Goal: Task Accomplishment & Management: Complete application form

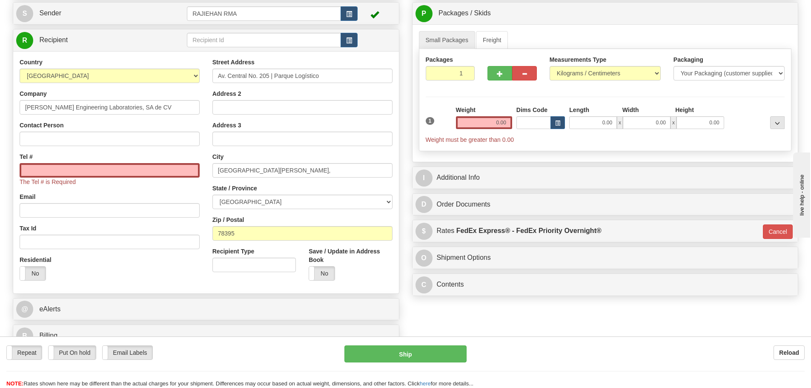
click at [126, 67] on div "Country AFGHANISTAN ALAND ISLANDS ALBANIA ALGERIA AMERICAN SAMOA ANDORRA ANGOLA…" at bounding box center [110, 70] width 180 height 25
click at [127, 74] on select "AFGHANISTAN ALAND ISLANDS ALBANIA ALGERIA AMERICAN SAMOA ANDORRA ANGOLA ANGUILL…" at bounding box center [110, 76] width 180 height 14
select select "MX"
click at [20, 69] on select "AFGHANISTAN ALAND ISLANDS ALBANIA ALGERIA AMERICAN SAMOA ANDORRA ANGOLA ANGUILL…" at bounding box center [110, 76] width 180 height 14
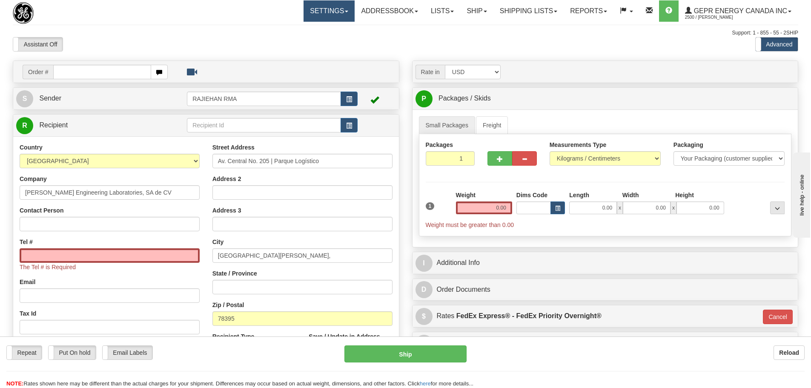
click at [312, 9] on link "Settings" at bounding box center [328, 10] width 51 height 21
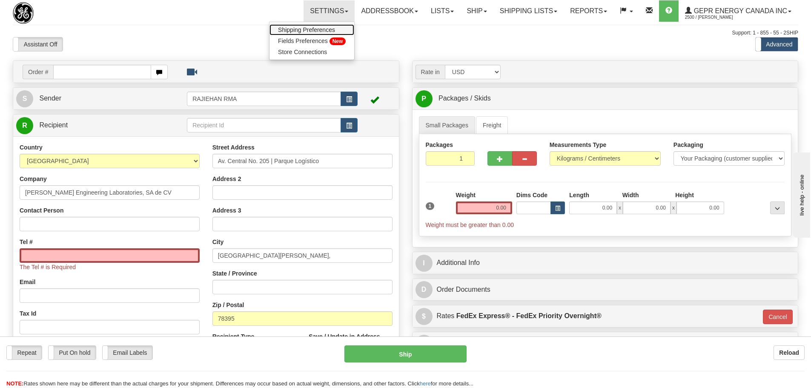
click at [312, 33] on link "Shipping Preferences" at bounding box center [311, 29] width 85 height 11
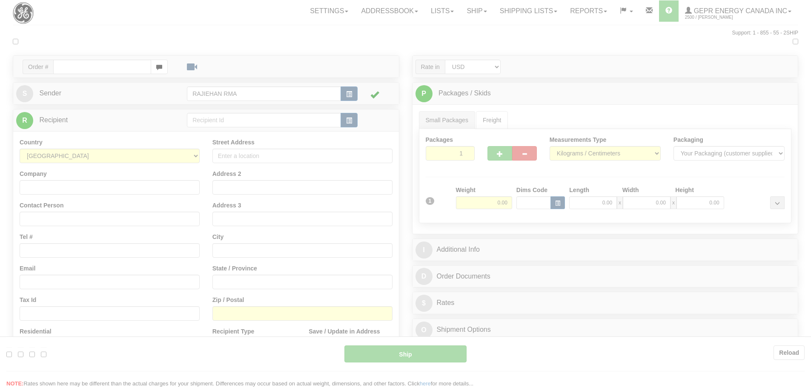
click at [172, 34] on div at bounding box center [405, 194] width 811 height 388
click at [108, 132] on div at bounding box center [405, 194] width 811 height 388
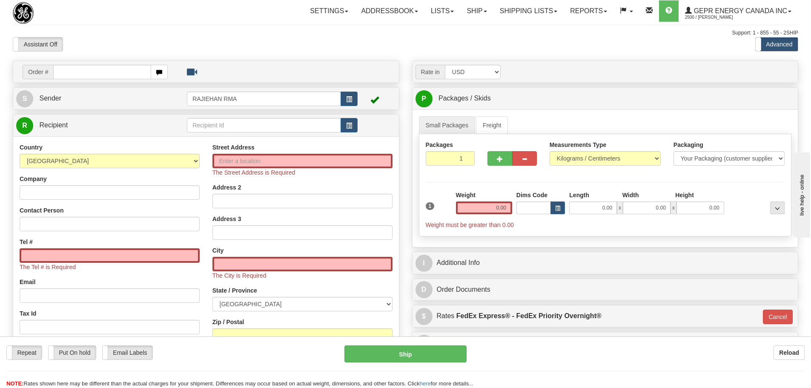
click at [286, 45] on div "Assistant On Assistant Off Do a return Do a return" at bounding box center [172, 44] width 332 height 14
click at [126, 156] on select "[GEOGRAPHIC_DATA] [GEOGRAPHIC_DATA] [GEOGRAPHIC_DATA] [GEOGRAPHIC_DATA] [US_STA…" at bounding box center [110, 161] width 180 height 14
select select "MX"
click at [20, 154] on select "[GEOGRAPHIC_DATA] [GEOGRAPHIC_DATA] [GEOGRAPHIC_DATA] [GEOGRAPHIC_DATA] [US_STA…" at bounding box center [110, 161] width 180 height 14
click at [59, 189] on input "Company" at bounding box center [110, 192] width 180 height 14
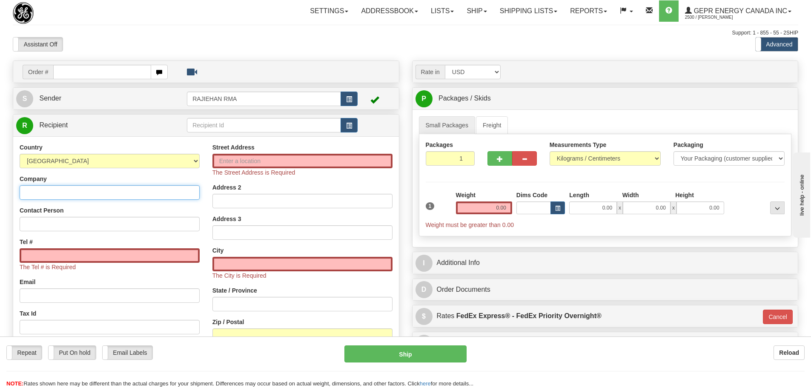
paste input "[PERSON_NAME] Engineering Laboratories, SA de CV"
type input "[PERSON_NAME] Engineering Laboratories, SA de CV"
click at [254, 163] on input "Street Address" at bounding box center [302, 161] width 180 height 14
paste input "Av. Central No. 205 | Parque Logístico"
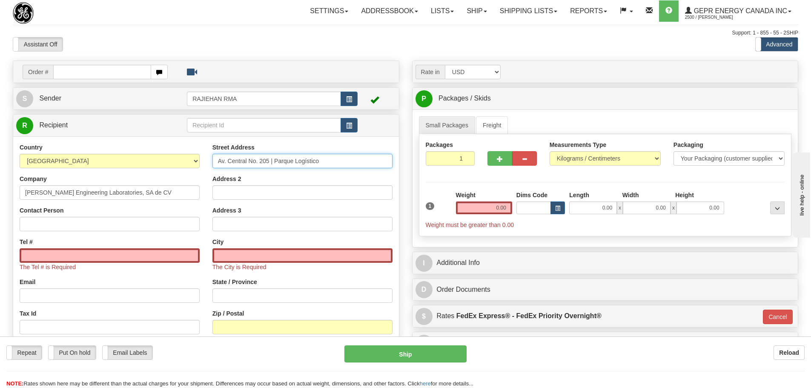
type input "Av. Central No. 205 | Parque Logístico"
click at [244, 249] on input "text" at bounding box center [302, 255] width 180 height 14
paste input "San Luis Potosí,"
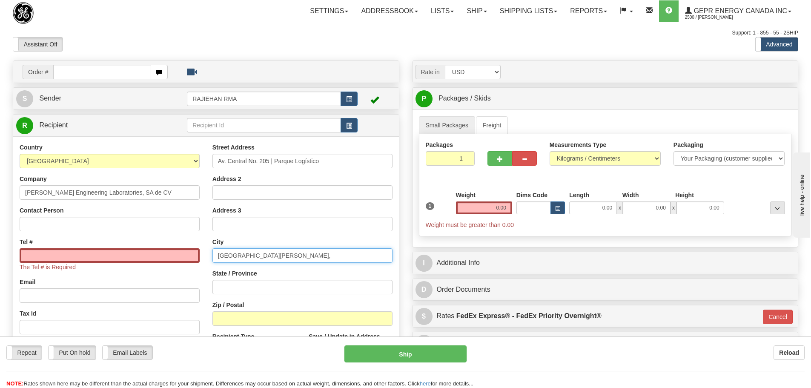
type input "San Luis Potosí,"
click at [254, 281] on input "State / Province" at bounding box center [302, 287] width 180 height 14
paste input "S.L.P."
type input "S.L.P."
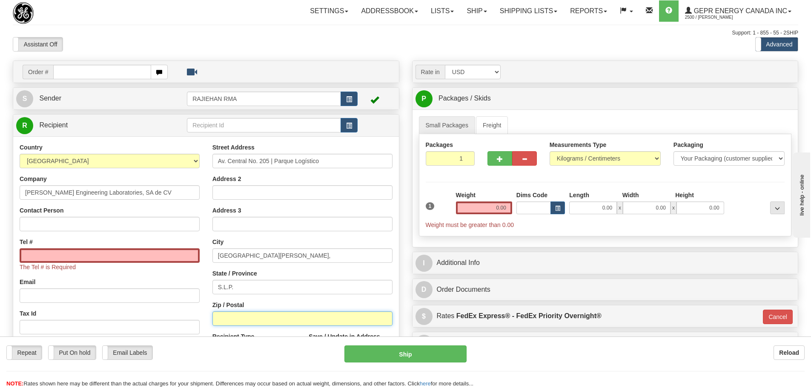
click at [229, 322] on input "Zip / Postal" at bounding box center [302, 318] width 180 height 14
paste input "78395"
type input "78395"
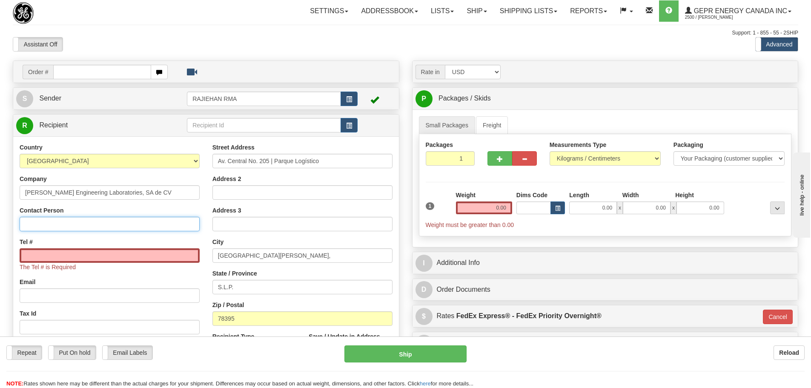
click at [88, 220] on input "Contact Person" at bounding box center [110, 224] width 180 height 14
paste input "Lizbeth Ortiz"
type input "Lizbeth Ortiz"
click at [65, 255] on input "Tel #" at bounding box center [110, 255] width 180 height 14
paste input "444-2161348"
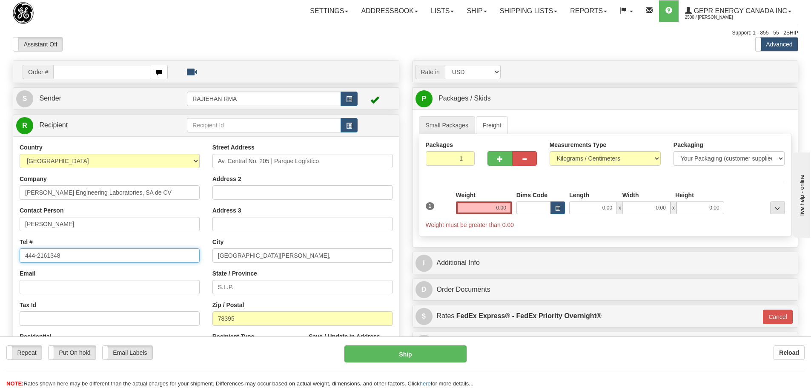
type input "444-2161348"
click at [83, 239] on div "Tel # 444-2161348" at bounding box center [110, 249] width 180 height 25
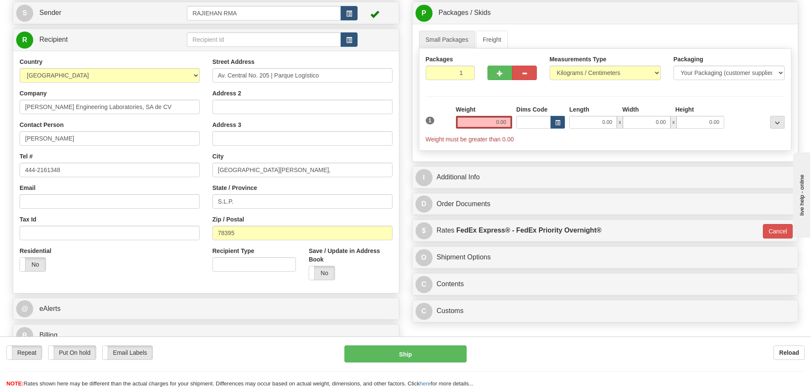
scroll to position [170, 0]
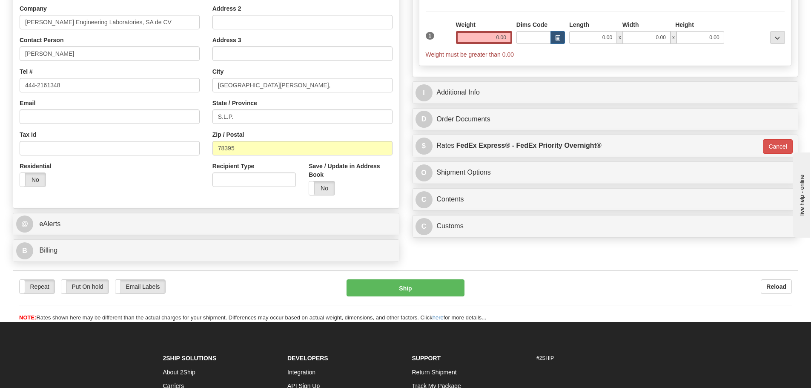
click at [215, 194] on div "Recipient Type Save / Update in Address Book Yes No" at bounding box center [302, 182] width 193 height 40
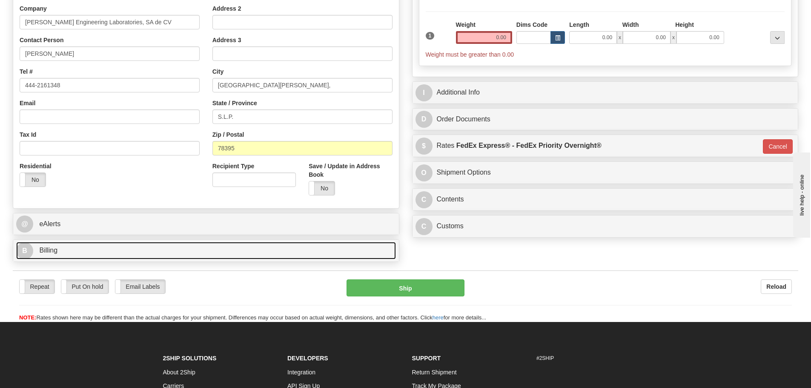
click at [309, 254] on link "B Billing" at bounding box center [206, 250] width 380 height 17
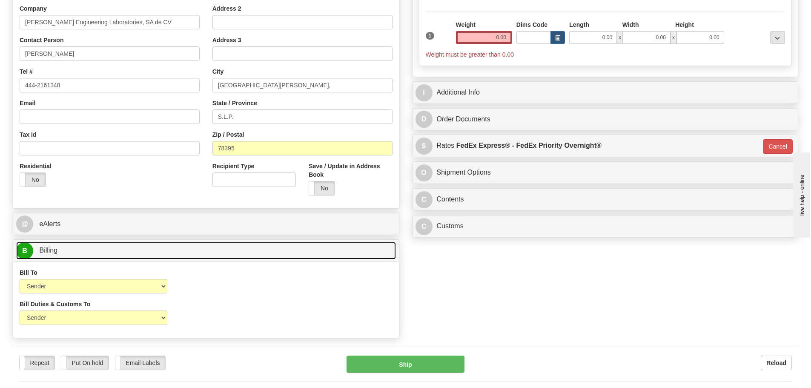
click at [309, 254] on link "B Billing" at bounding box center [206, 250] width 380 height 17
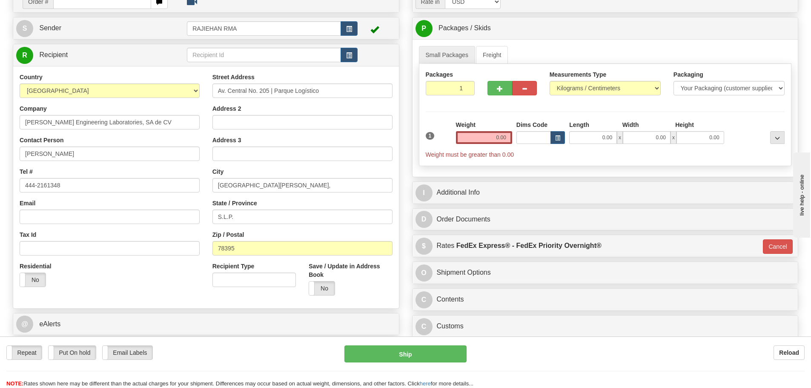
scroll to position [43, 0]
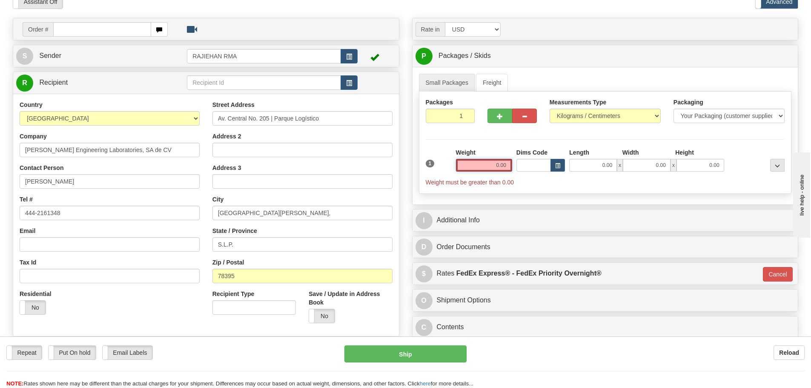
click at [472, 166] on input "0.00" at bounding box center [484, 165] width 56 height 13
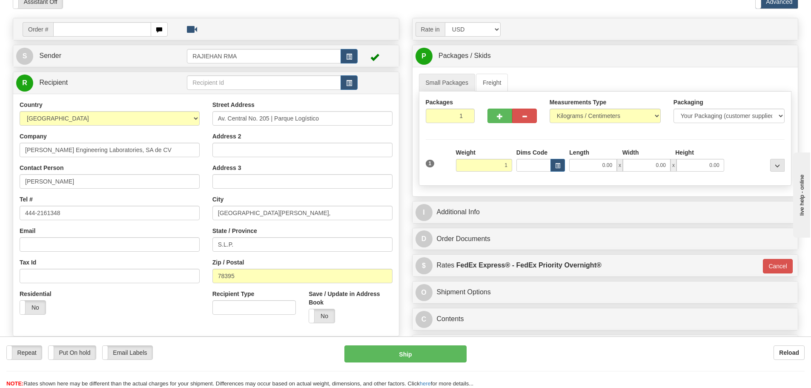
type input "1.00"
type input "01"
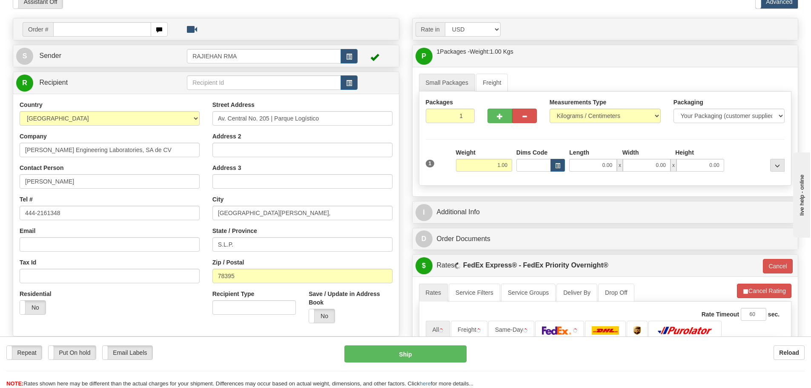
click at [507, 135] on div "Packages 1 1 Measurements Type" at bounding box center [605, 139] width 373 height 94
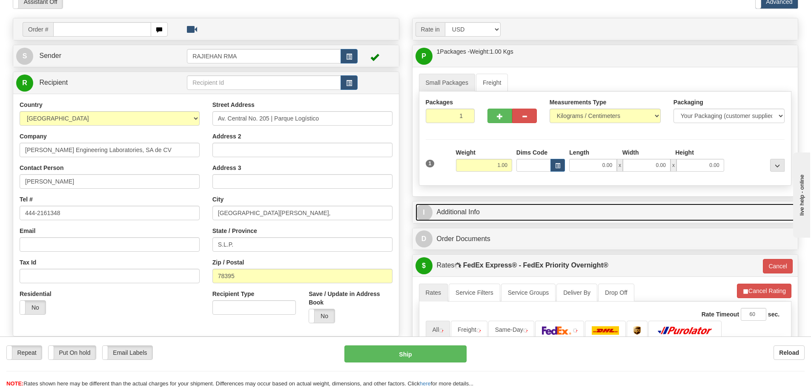
click at [513, 213] on link "I Additional Info" at bounding box center [605, 211] width 380 height 17
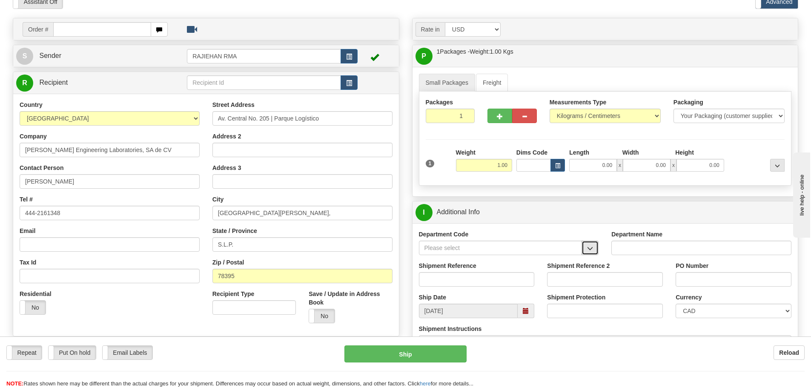
click at [585, 246] on button "button" at bounding box center [589, 247] width 17 height 14
click at [542, 258] on div "SER" at bounding box center [498, 260] width 155 height 9
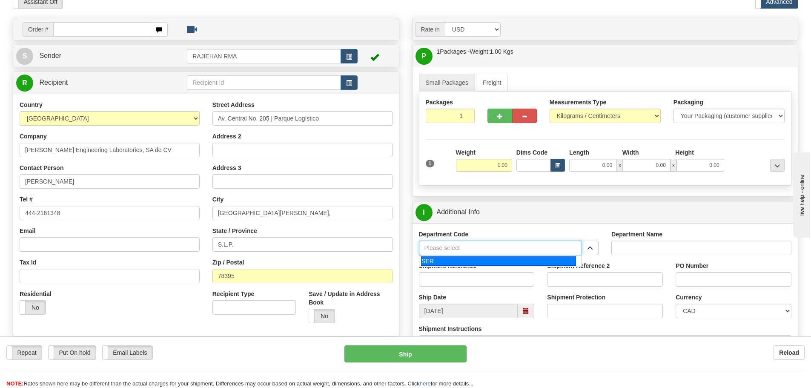
type input "SER"
type input "SERVICE DEPARTMENT"
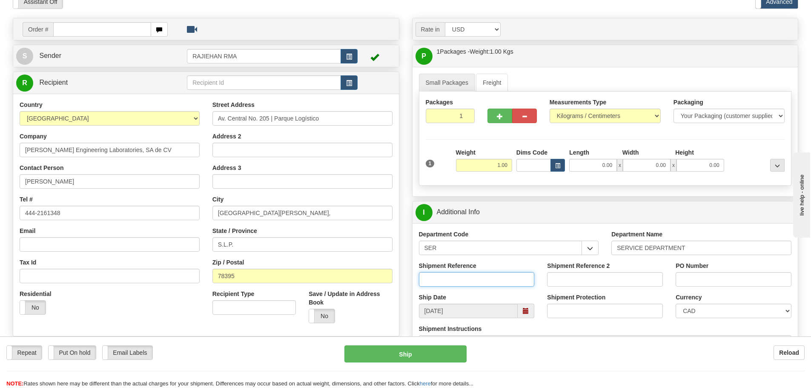
click at [481, 275] on input "Shipment Reference" at bounding box center [477, 279] width 116 height 14
paste input "CLEYTON SCORSI"
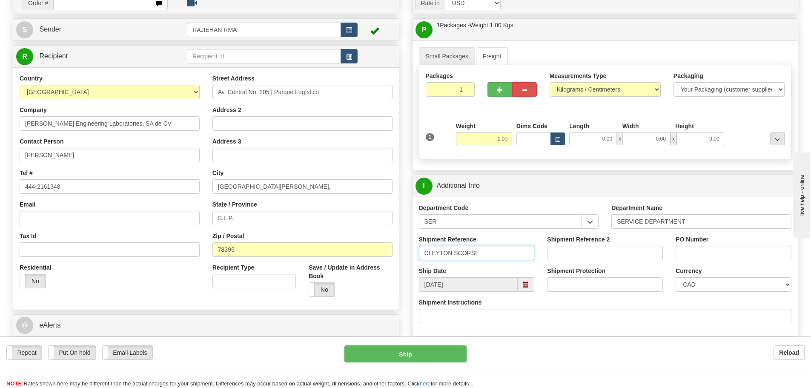
scroll to position [128, 0]
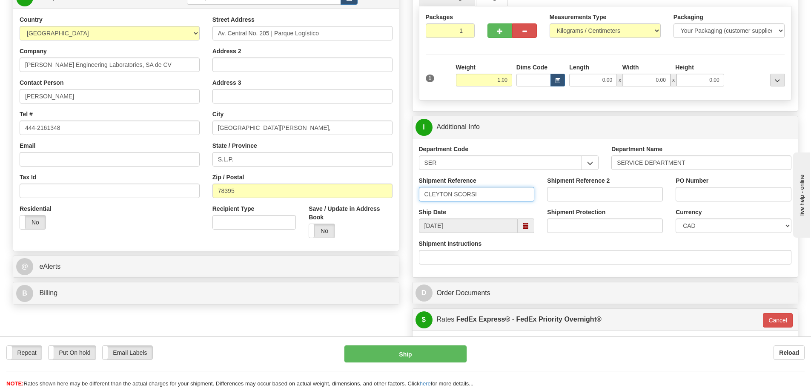
type input "CLEYTON SCORSI"
click at [709, 230] on select "CAD USD EUR ZAR RON ANG ARN AUD AUS AWG BBD BFR BGN BHD BMD BND BRC BRL CHP CKZ…" at bounding box center [733, 225] width 116 height 14
select select "1"
click at [675, 218] on select "CAD USD EUR ZAR RON ANG ARN AUD AUS AWG BBD BFR BGN BHD BMD BND BRC BRL CHP CKZ…" at bounding box center [733, 225] width 116 height 14
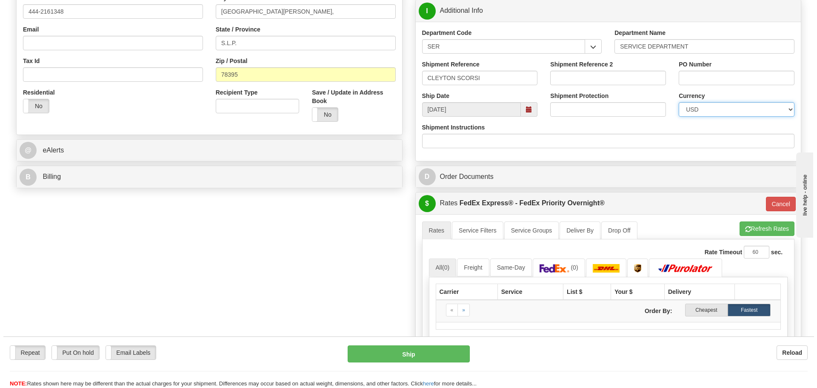
scroll to position [298, 0]
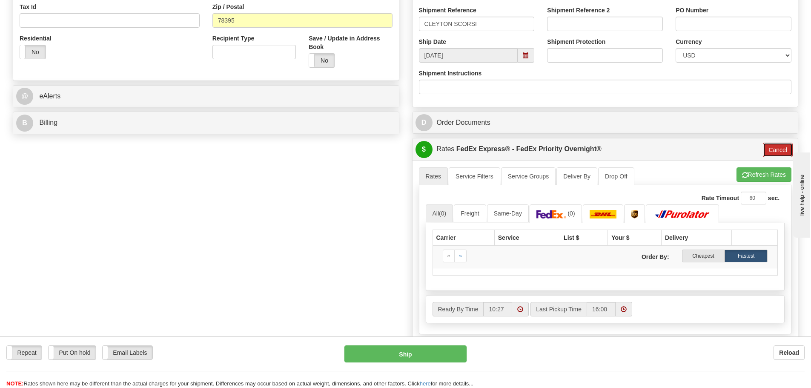
click at [777, 154] on button "Cancel" at bounding box center [778, 150] width 30 height 14
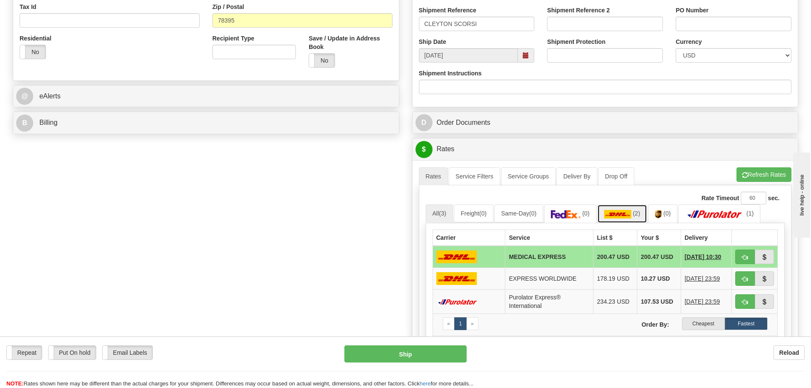
click at [638, 213] on span "(2)" at bounding box center [635, 213] width 7 height 7
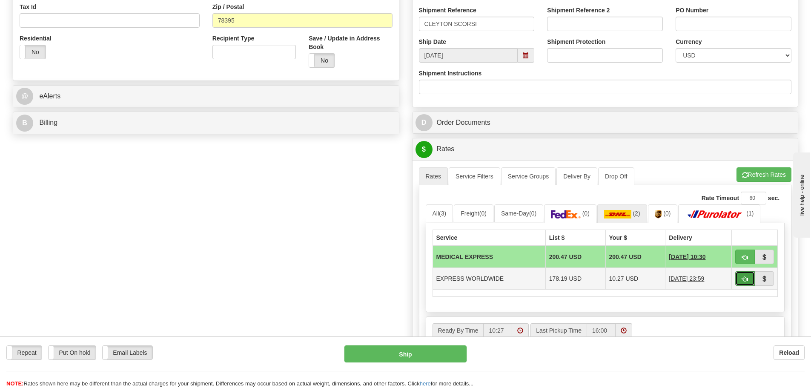
click at [739, 280] on button "button" at bounding box center [745, 278] width 20 height 14
type input "P"
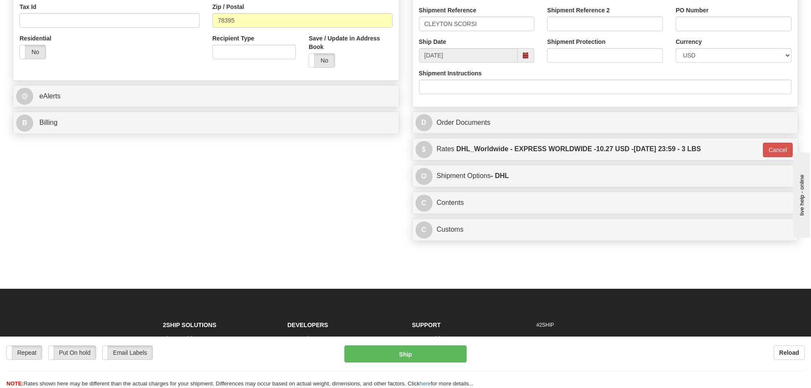
click at [487, 192] on div "C Contents Documents Commodities" at bounding box center [605, 203] width 386 height 22
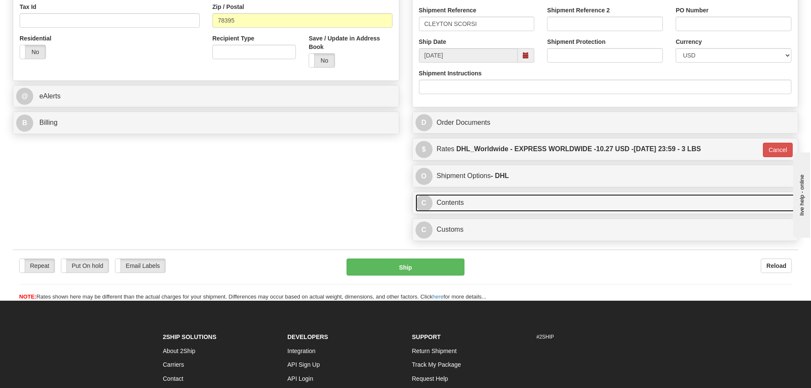
click at [485, 206] on link "C Contents" at bounding box center [605, 202] width 380 height 17
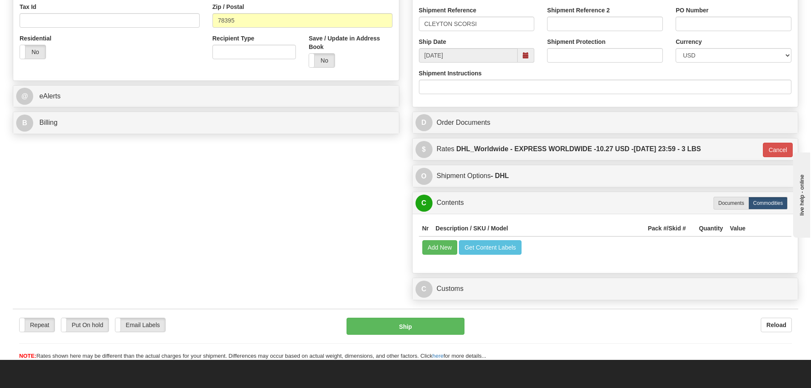
click at [457, 240] on td "Add New Get Content Labels" at bounding box center [605, 247] width 373 height 22
click at [455, 244] on button "Add New" at bounding box center [439, 247] width 35 height 14
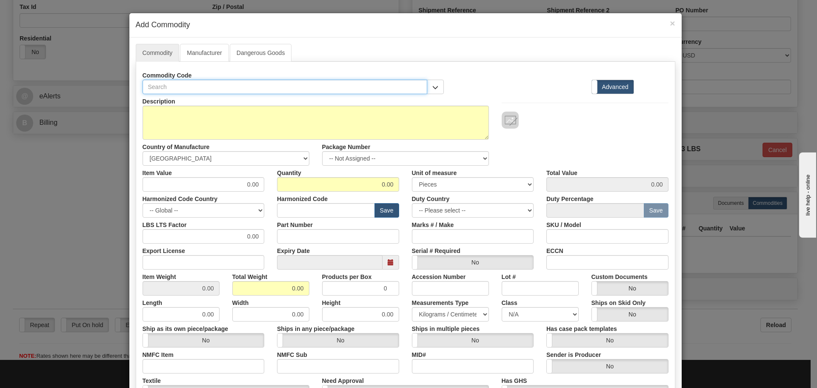
click at [180, 84] on input "text" at bounding box center [285, 87] width 285 height 14
paste input "0609-0002"
type input "0609-0002"
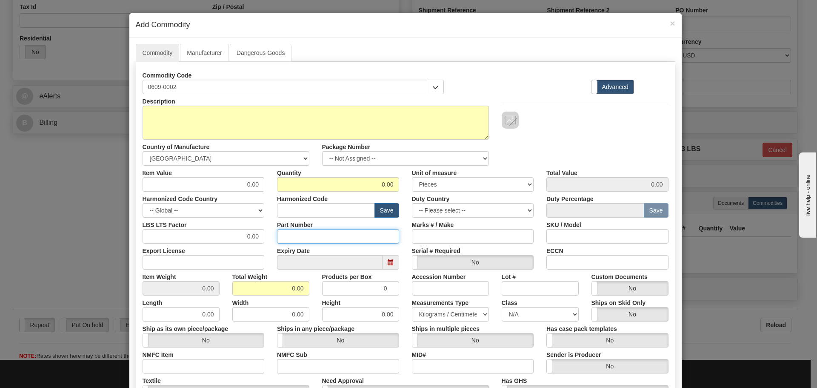
click at [285, 234] on input "Part Number" at bounding box center [338, 236] width 122 height 14
paste input "0609-0002"
type input "0609-0002"
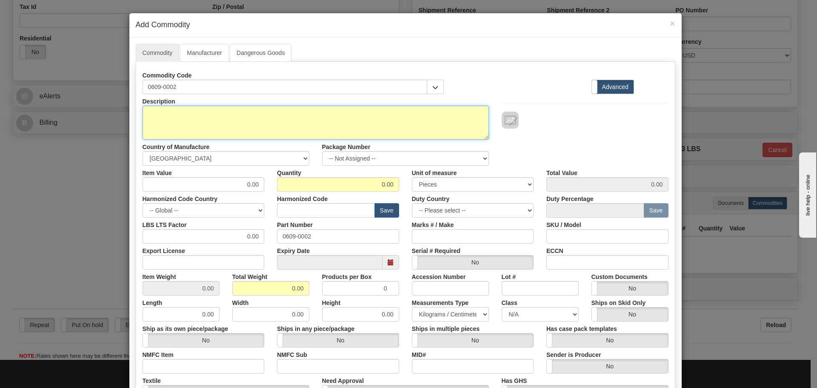
click at [248, 122] on textarea "Description" at bounding box center [316, 123] width 346 height 34
click at [247, 128] on textarea "Description" at bounding box center [316, 123] width 346 height 34
paste textarea "MOLEX 39940-0716 [BEAU INTERCONNECT 947916] [16 POSITION TERMINAL BLOCK, LH 947…"
type textarea "MOLEX 39940-0716 [BEAU INTERCONNECT 947916] [16 POSITION TERMINAL BLOCK, LH 947…"
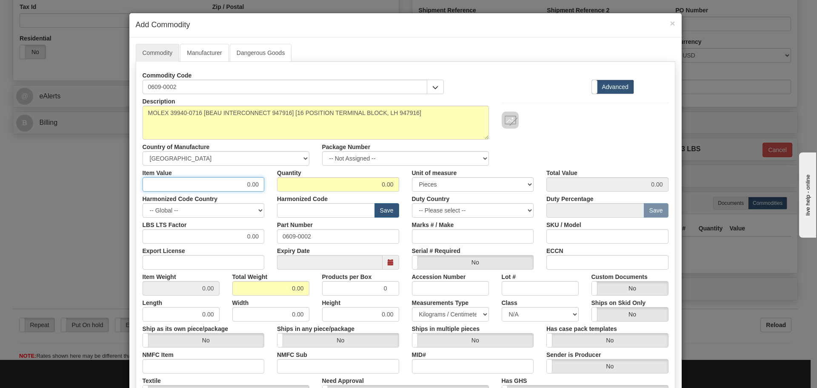
drag, startPoint x: 237, startPoint y: 182, endPoint x: 283, endPoint y: 183, distance: 45.1
click at [283, 183] on div "Item Value 0.00 Quantity 0.00 Unit of measure 3 Thousand Square Inches Adjustme…" at bounding box center [405, 179] width 539 height 26
type input "10"
type input "2"
type input "20.00"
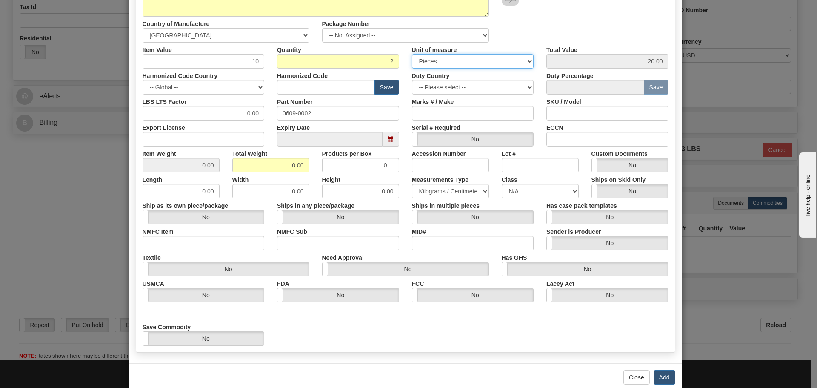
scroll to position [128, 0]
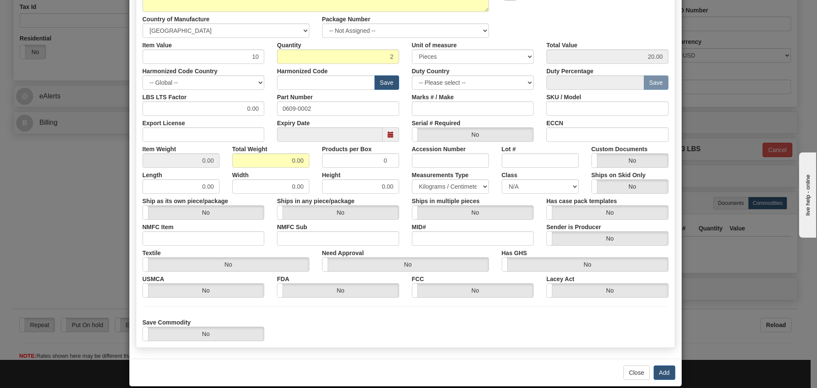
click at [339, 73] on div "Harmonized Code Save" at bounding box center [338, 77] width 135 height 26
click at [340, 91] on div "Part Number 0609-0002" at bounding box center [338, 103] width 135 height 26
click at [344, 79] on input "text" at bounding box center [326, 82] width 98 height 14
type input "8536.49.0080"
drag, startPoint x: 282, startPoint y: 169, endPoint x: 302, endPoint y: 167, distance: 20.1
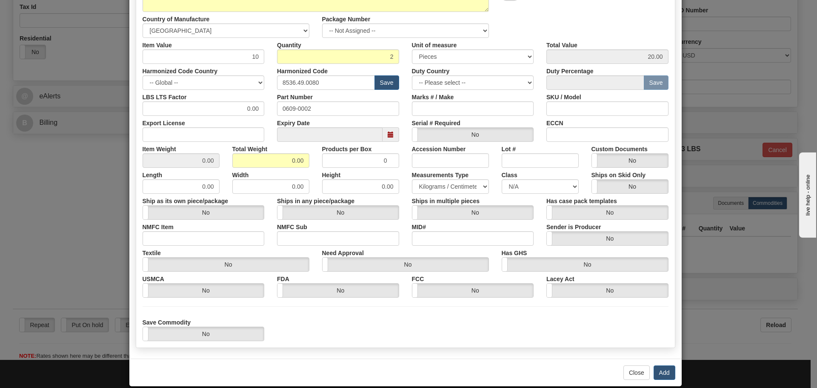
click at [305, 169] on div "Width 0.00" at bounding box center [271, 181] width 90 height 26
drag, startPoint x: 291, startPoint y: 158, endPoint x: 312, endPoint y: 160, distance: 20.9
click at [312, 160] on div "Total Weight 0.00" at bounding box center [271, 155] width 90 height 26
type input "0.5"
type input "0.2500"
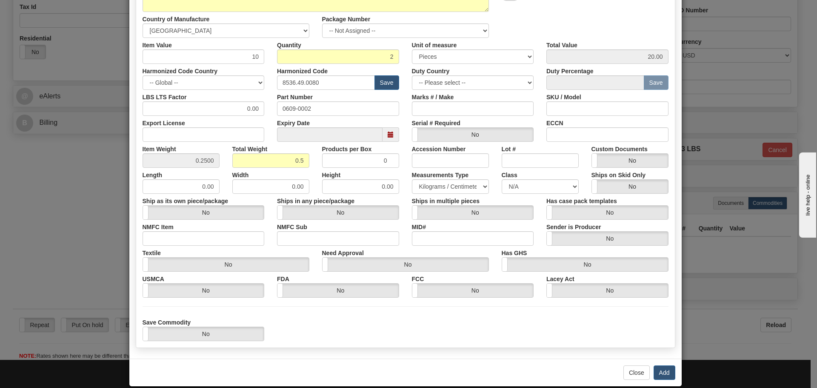
click at [312, 187] on div "Width 0.00" at bounding box center [271, 181] width 90 height 26
click at [669, 372] on button "Add" at bounding box center [665, 372] width 22 height 14
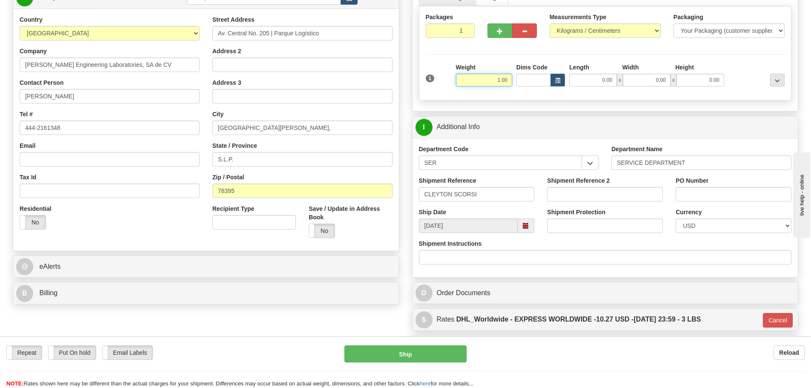
drag, startPoint x: 495, startPoint y: 79, endPoint x: 510, endPoint y: 85, distance: 15.5
click at [510, 85] on input "1.00" at bounding box center [484, 80] width 56 height 13
type input "0.50"
type input "P"
click at [508, 69] on div "Weight 0.50" at bounding box center [484, 74] width 56 height 23
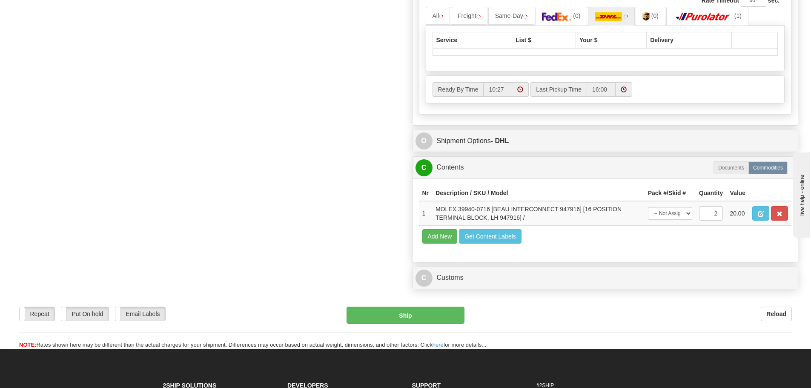
scroll to position [511, 0]
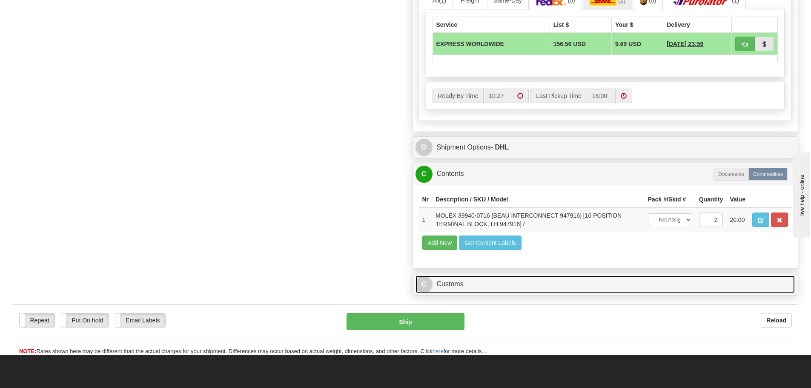
click at [514, 285] on link "C Customs" at bounding box center [605, 283] width 380 height 17
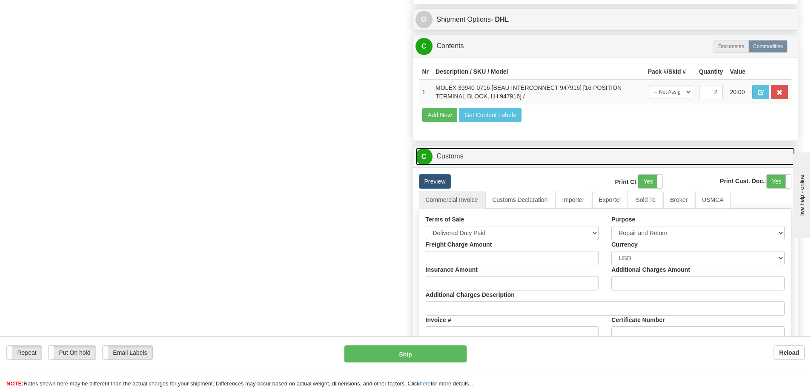
scroll to position [723, 0]
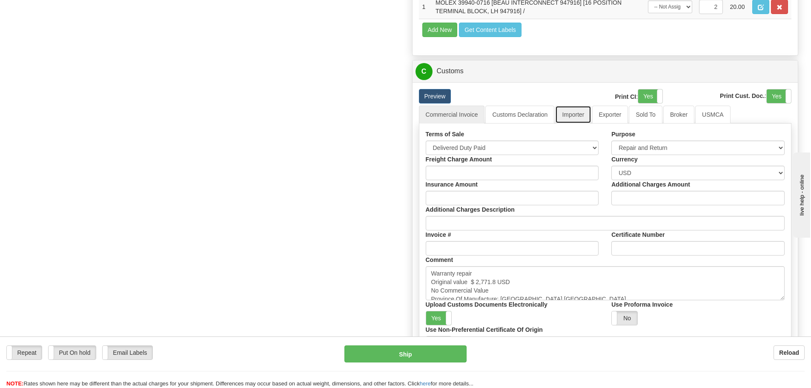
click at [573, 116] on link "Importer" at bounding box center [573, 115] width 36 height 18
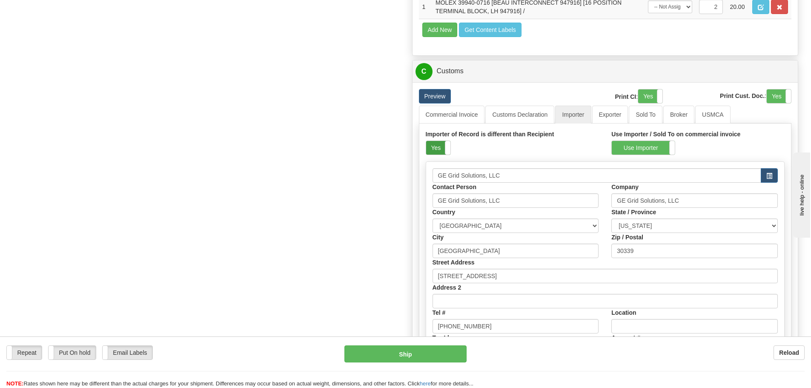
click at [442, 149] on label "Yes" at bounding box center [438, 148] width 24 height 14
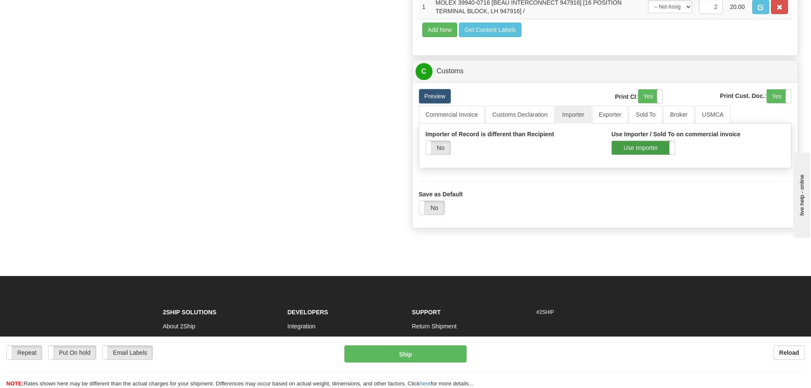
click at [658, 142] on label "Use Importer" at bounding box center [643, 148] width 63 height 14
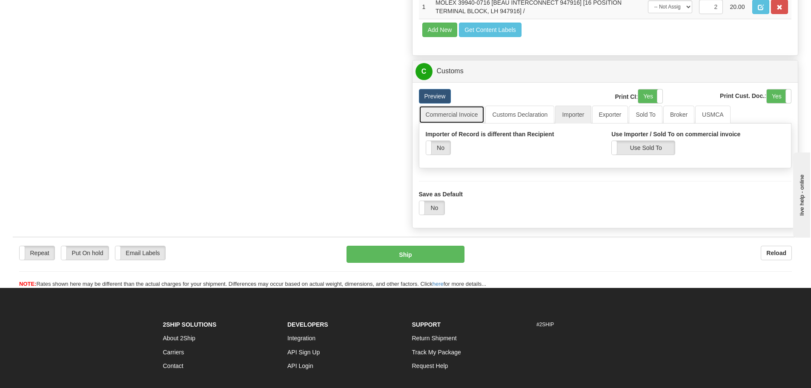
click at [449, 116] on link "Commercial Invoice" at bounding box center [452, 115] width 66 height 18
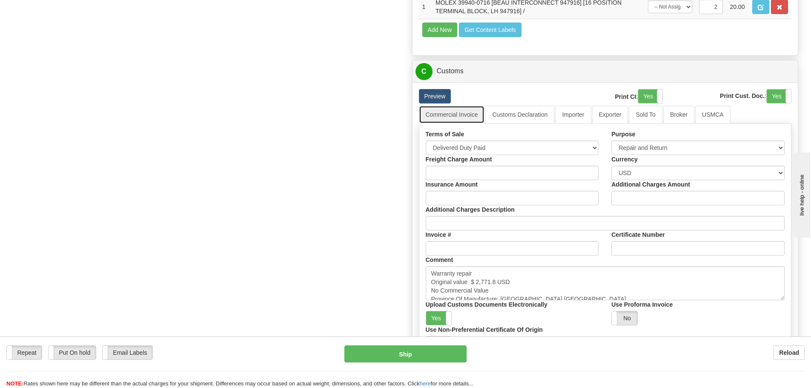
scroll to position [851, 0]
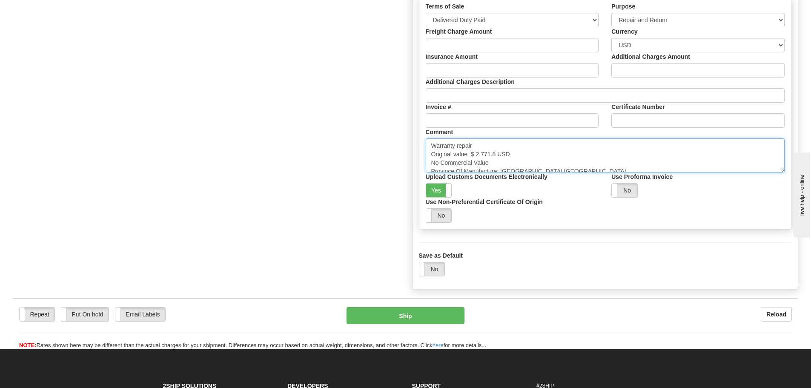
click at [543, 161] on textarea "Warranty repair Original value $ 2,771.8 USD No Commercial Value Province Of Ma…" at bounding box center [605, 155] width 359 height 34
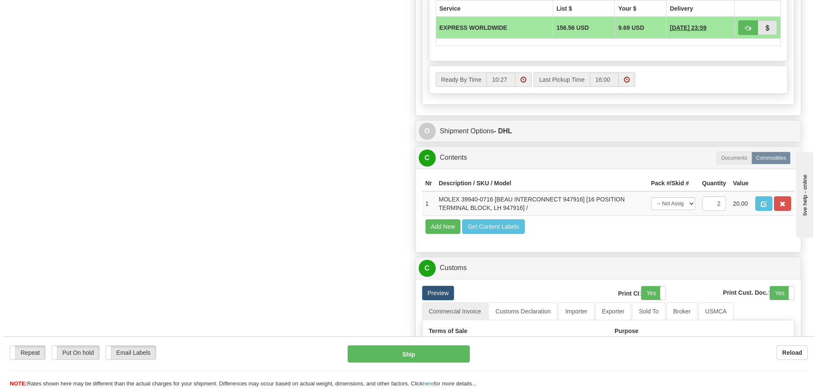
scroll to position [723, 0]
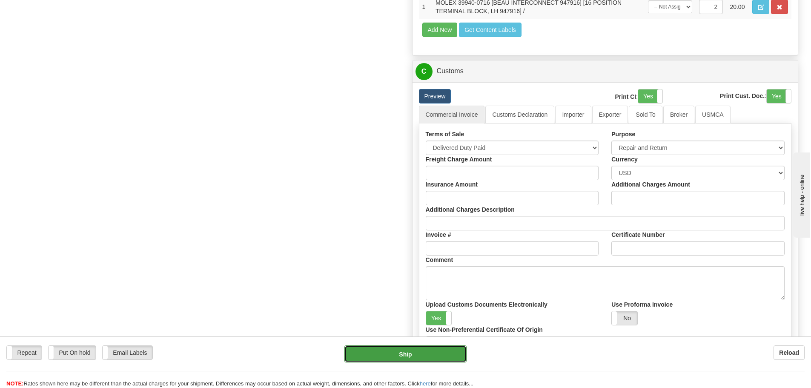
click at [393, 356] on button "Ship" at bounding box center [405, 353] width 122 height 17
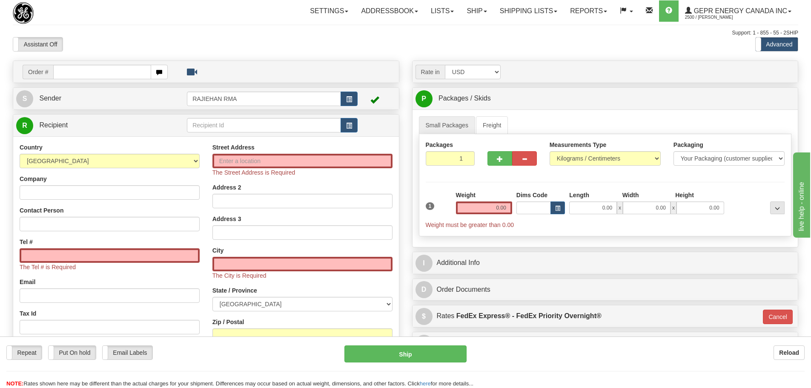
click at [226, 44] on div "Assistant On Assistant Off Do a return Do a return" at bounding box center [172, 44] width 332 height 14
click at [432, 22] on div "Toggle navigation Settings Shipping Preferences Fields Preferences New" at bounding box center [405, 248] width 811 height 497
click at [389, 37] on div "Assistant On Assistant Off Do a return Do a return Previous Next Standard Advan…" at bounding box center [405, 44] width 798 height 14
click at [247, 36] on div "Support: 1 - 855 - 55 - 2SHIP" at bounding box center [405, 32] width 785 height 7
click at [139, 30] on div "Support: 1 - 855 - 55 - 2SHIP" at bounding box center [405, 32] width 785 height 7
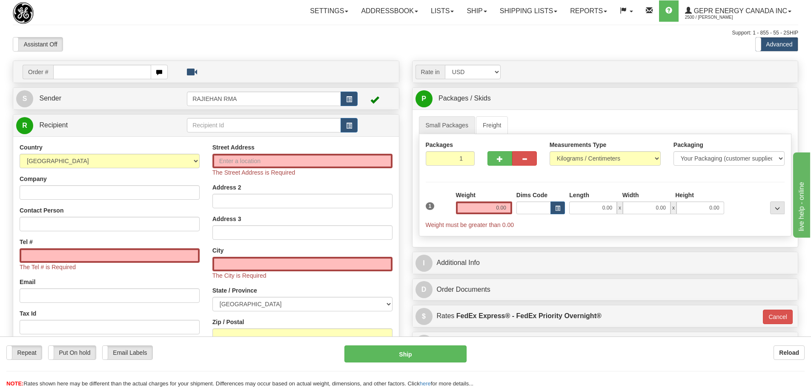
click at [273, 38] on div "Assistant On Assistant Off Do a return Do a return" at bounding box center [172, 44] width 332 height 14
click at [100, 77] on input "text" at bounding box center [102, 72] width 98 height 14
paste input "31631812"
type input "31631812"
click at [134, 54] on body "Training Course Close Toggle navigation Settings Shipping Preferences New Recip…" at bounding box center [405, 194] width 811 height 388
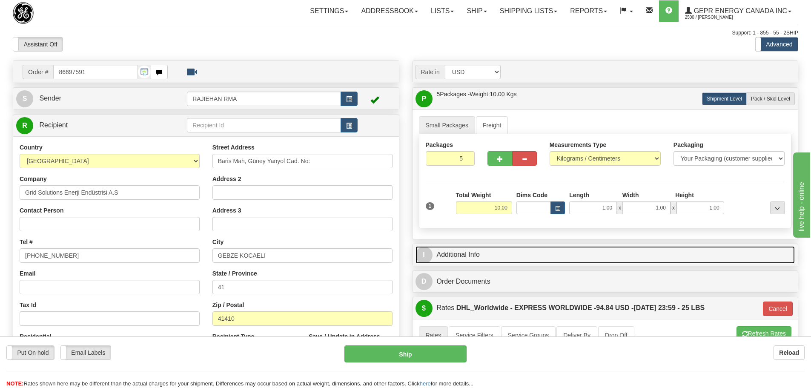
click at [492, 257] on link "I Additional Info" at bounding box center [605, 254] width 380 height 17
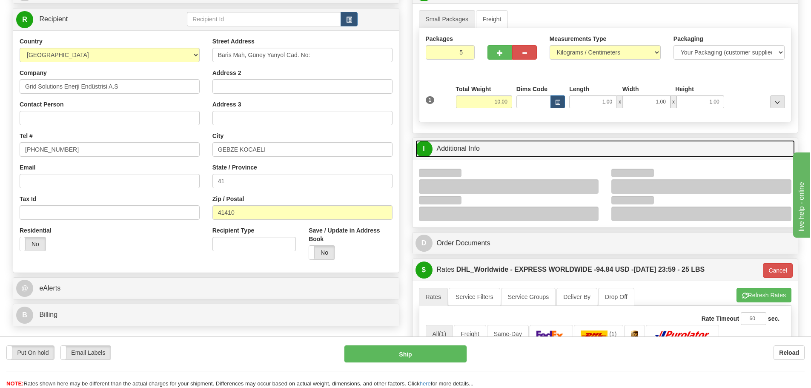
scroll to position [128, 0]
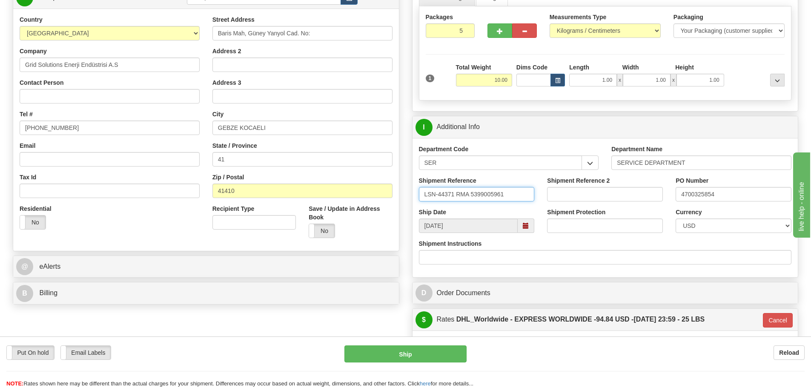
drag, startPoint x: 505, startPoint y: 202, endPoint x: 472, endPoint y: 203, distance: 32.8
click at [472, 203] on div "Shipment Reference LSN-44371 RMA 5399005961" at bounding box center [476, 191] width 129 height 31
click at [472, 202] on div "Shipment Reference LSN-44371 RMA 5399005961" at bounding box center [476, 191] width 129 height 31
click at [621, 215] on div "Shipment Protection" at bounding box center [605, 220] width 116 height 25
click at [228, 283] on div "B Billing" at bounding box center [206, 293] width 386 height 22
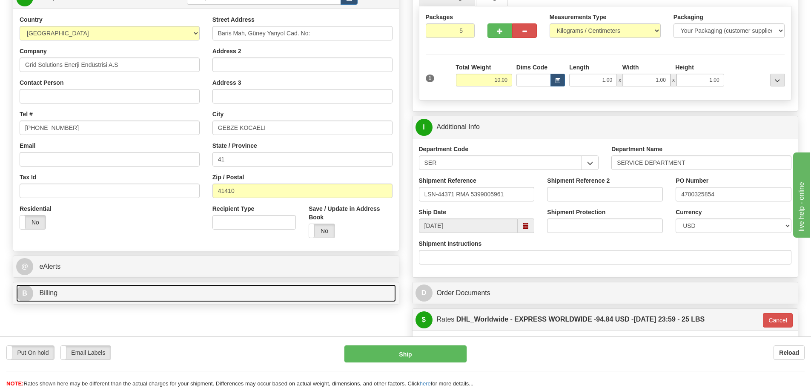
click at [228, 284] on link "B Billing" at bounding box center [206, 292] width 380 height 17
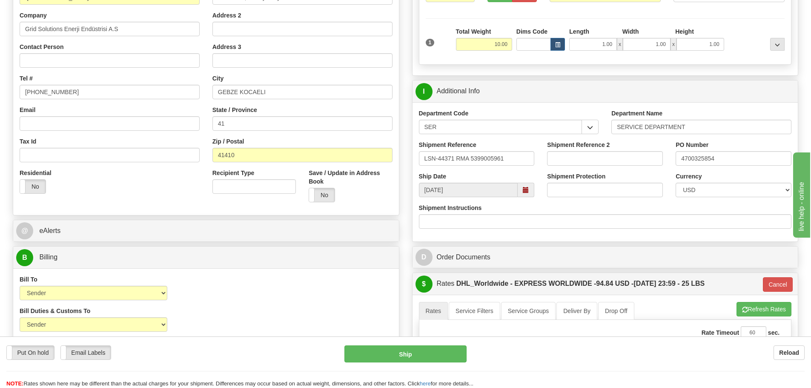
scroll to position [255, 0]
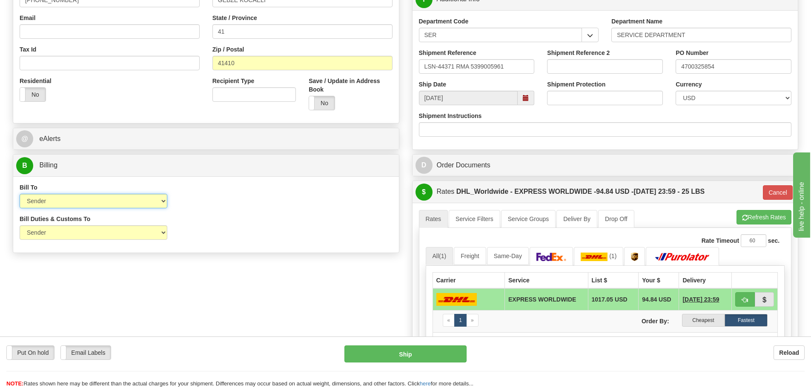
click at [120, 204] on select "Sender Recipient Third Party Collect" at bounding box center [94, 201] width 148 height 14
select select "2"
click at [20, 194] on select "Sender Recipient Third Party Collect" at bounding box center [94, 201] width 148 height 14
type input "P"
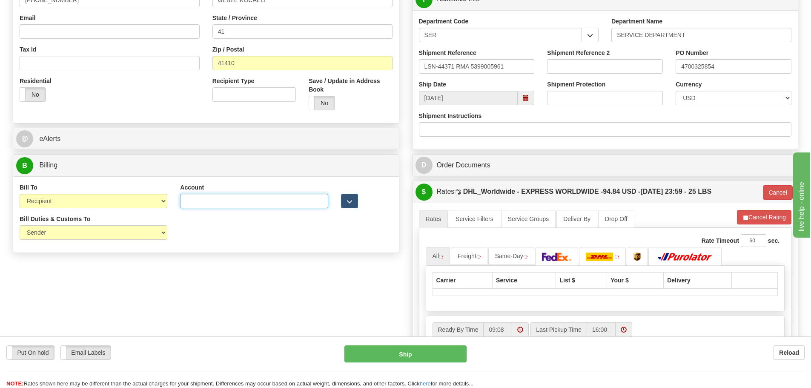
click at [209, 201] on input "Account" at bounding box center [254, 201] width 148 height 14
paste input "951511705"
type input "951511705"
click at [126, 237] on select "Sender Recipient Third Party" at bounding box center [94, 232] width 148 height 14
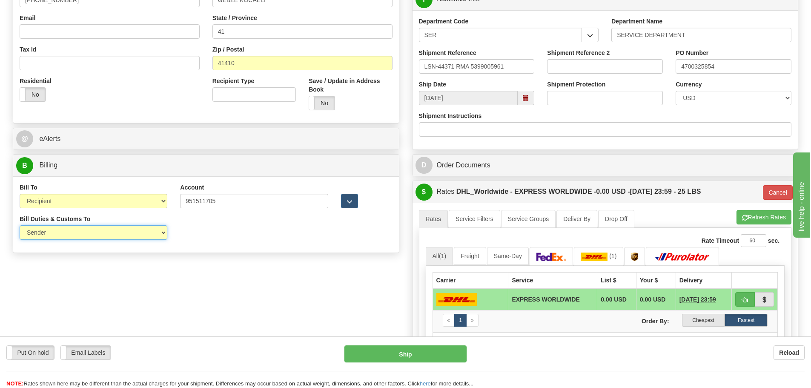
select select "2"
click at [20, 225] on select "Sender Recipient Third Party" at bounding box center [94, 232] width 148 height 14
type input "P"
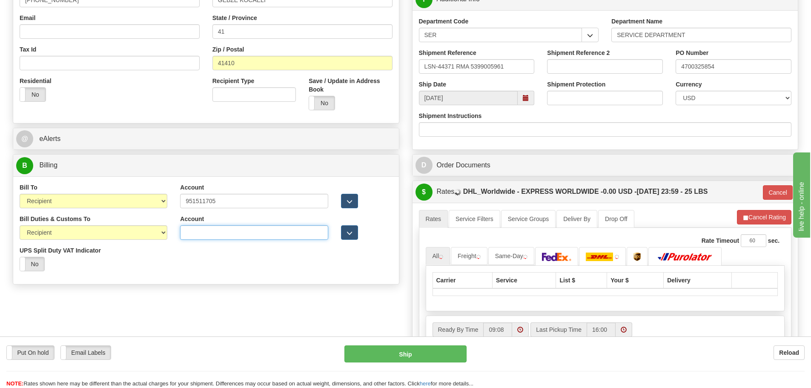
click at [196, 233] on input "Account" at bounding box center [254, 232] width 148 height 14
paste input "951511705"
type input "951511705"
click at [164, 264] on div "Yes No" at bounding box center [94, 264] width 148 height 14
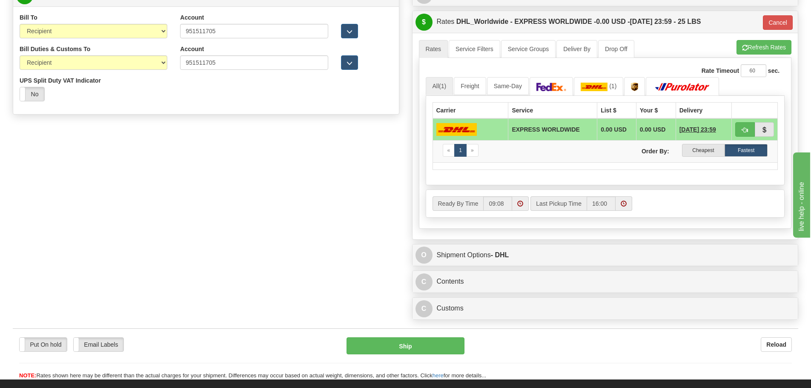
scroll to position [426, 0]
click at [754, 45] on button "Refresh Rates" at bounding box center [763, 47] width 55 height 14
type input "P"
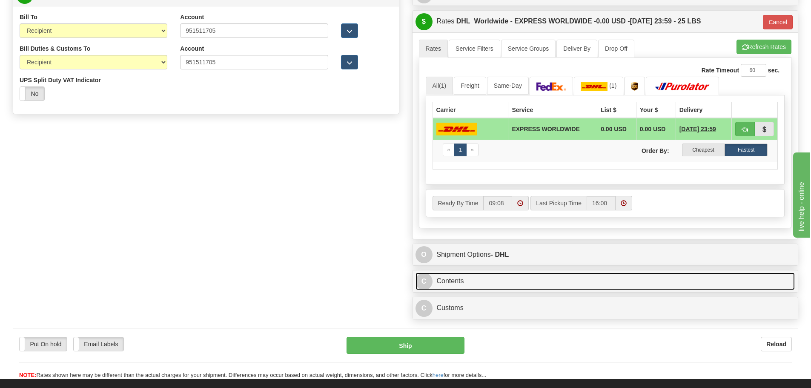
click at [533, 280] on link "C Contents" at bounding box center [605, 280] width 380 height 17
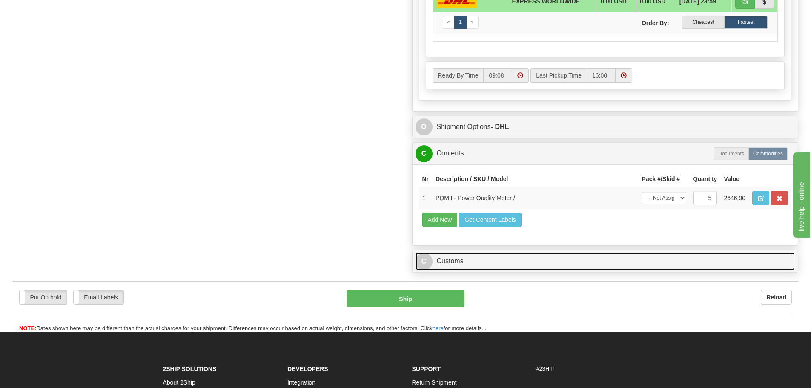
click at [541, 269] on link "C Customs" at bounding box center [605, 260] width 380 height 17
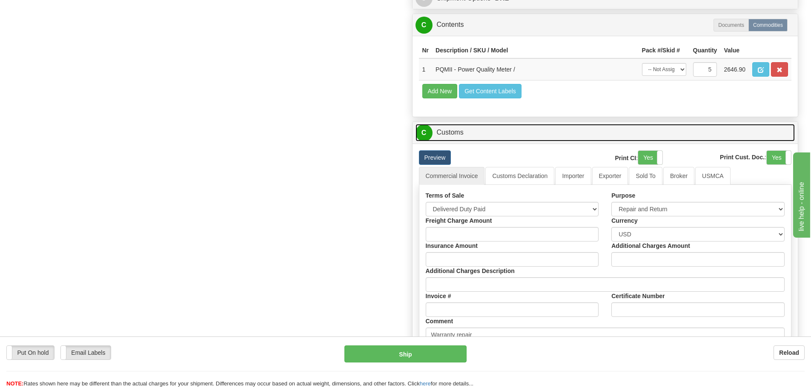
scroll to position [766, 0]
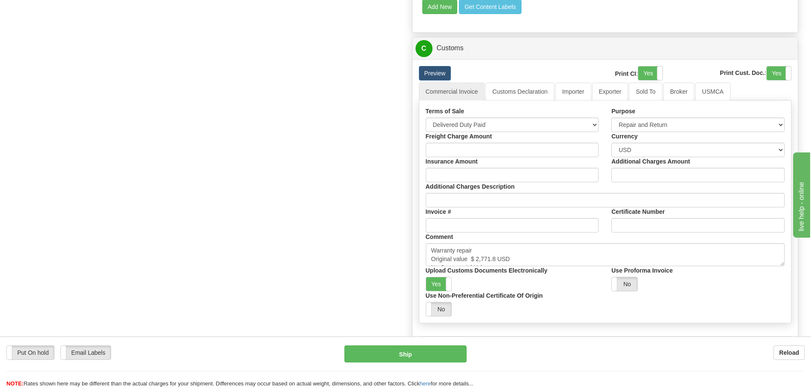
click at [450, 275] on label "Upload Customs Documents Electronically" at bounding box center [487, 270] width 122 height 9
click at [0, 0] on input "Upload Customs Documents Electronically" at bounding box center [0, 0] width 0 height 0
click at [450, 275] on label "Upload Customs Documents Electronically" at bounding box center [487, 270] width 122 height 9
click at [0, 0] on input "Upload Customs Documents Electronically" at bounding box center [0, 0] width 0 height 0
click at [448, 284] on span at bounding box center [451, 284] width 11 height 14
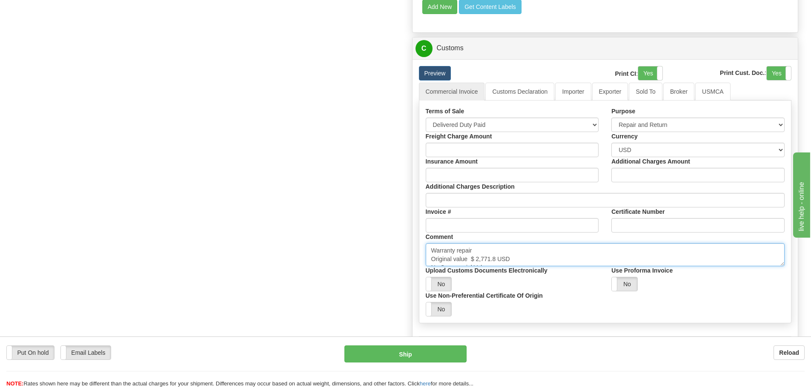
click at [527, 254] on textarea "Warranty repair Original value $ 2,771.8 USD No Commercial Value Province Of Ma…" at bounding box center [605, 254] width 359 height 23
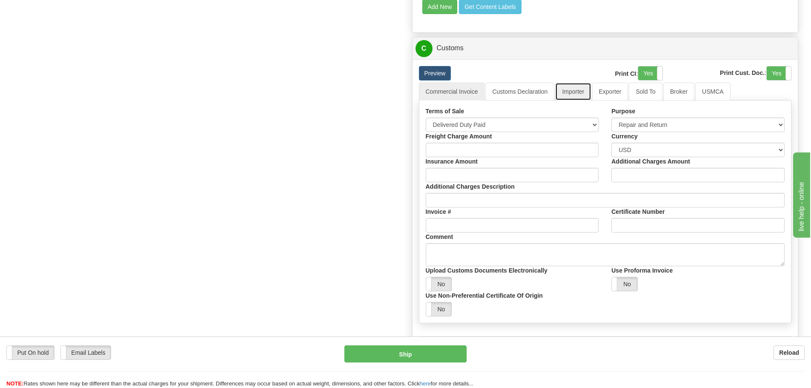
click at [586, 95] on link "Importer" at bounding box center [573, 92] width 36 height 18
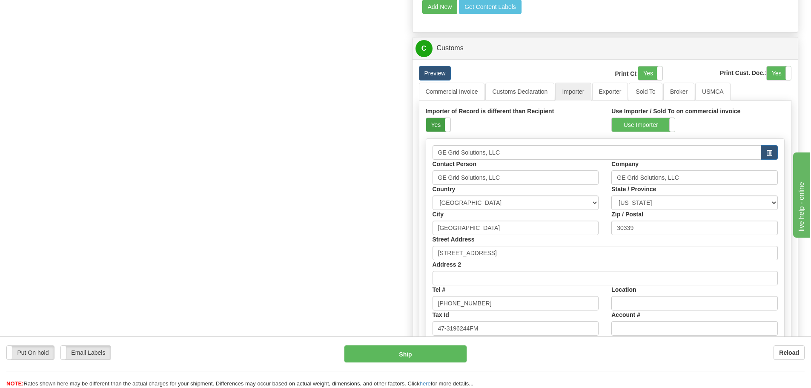
click at [432, 128] on label "Yes" at bounding box center [438, 125] width 24 height 14
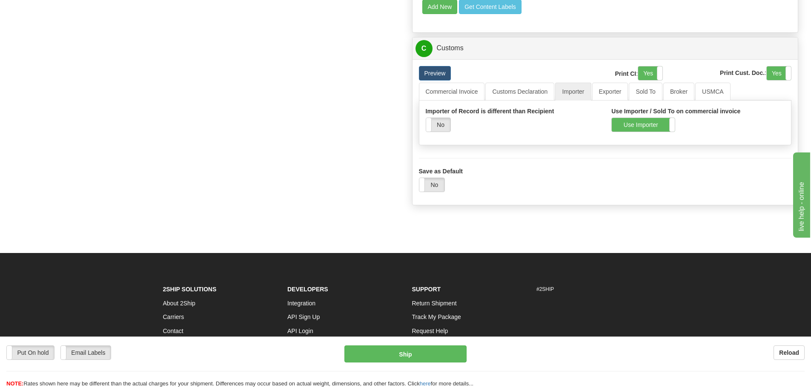
click at [620, 134] on div "Importer of Record is different than Recipient Yes No Use Importer / Sold To on…" at bounding box center [605, 122] width 372 height 31
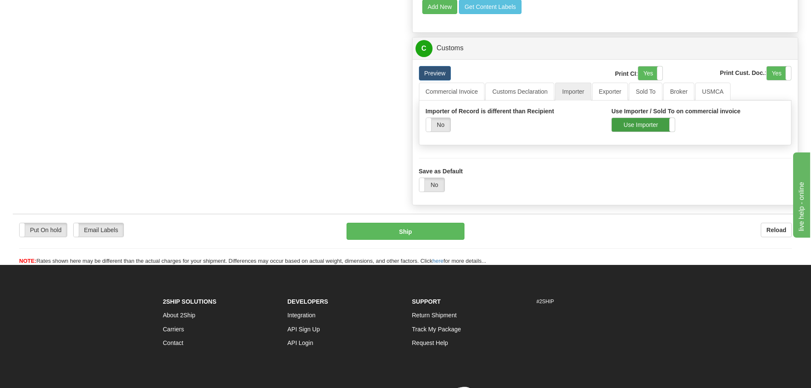
click at [620, 132] on div "Use Importer Use Sold To" at bounding box center [643, 124] width 64 height 14
click at [477, 100] on link "Commercial Invoice" at bounding box center [452, 92] width 66 height 18
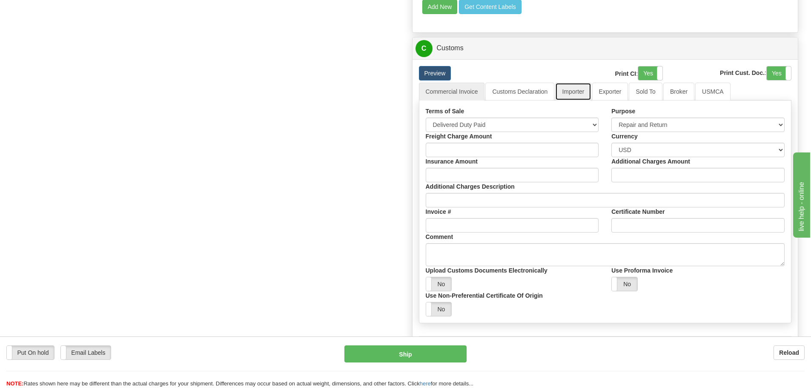
click at [578, 84] on link "Importer" at bounding box center [573, 92] width 36 height 18
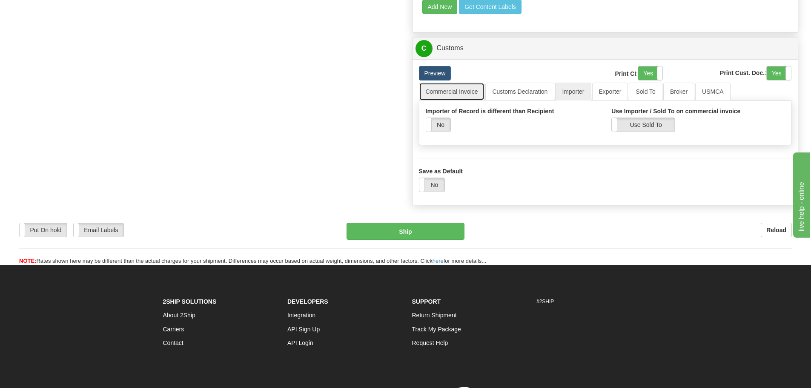
click at [470, 100] on link "Commercial Invoice" at bounding box center [452, 92] width 66 height 18
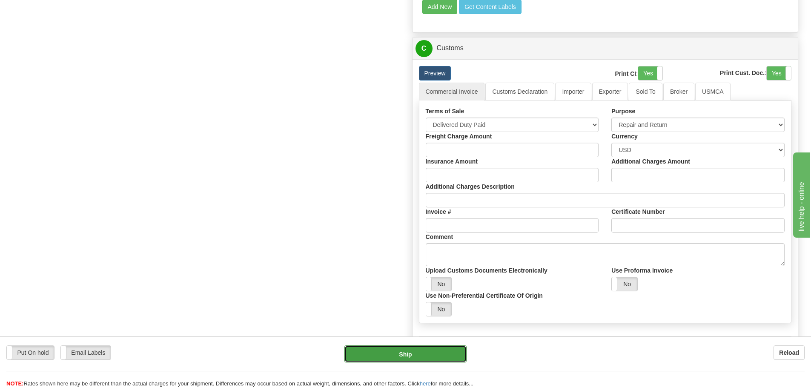
click at [420, 350] on button "Ship" at bounding box center [405, 353] width 122 height 17
